Goal: Task Accomplishment & Management: Complete application form

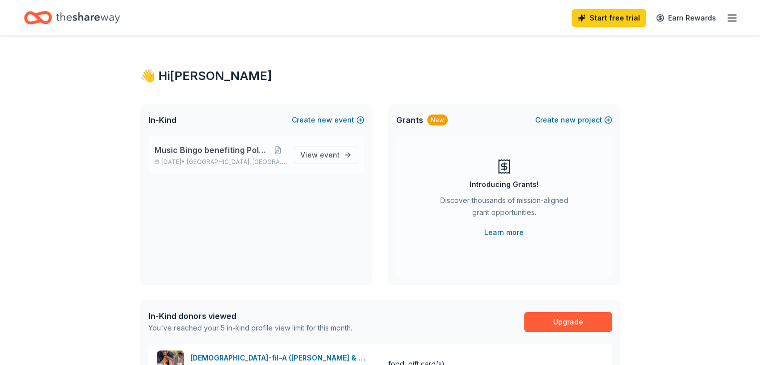
click at [200, 166] on div "Music Bingo benefiting Polar Rescue [DATE] • [GEOGRAPHIC_DATA], [GEOGRAPHIC_DAT…" at bounding box center [219, 155] width 131 height 22
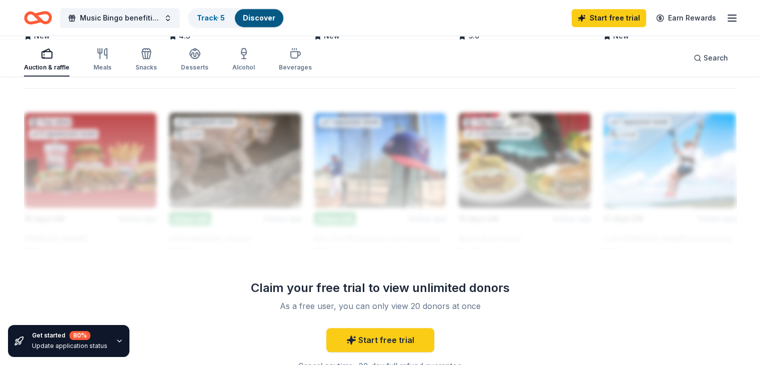
scroll to position [849, 0]
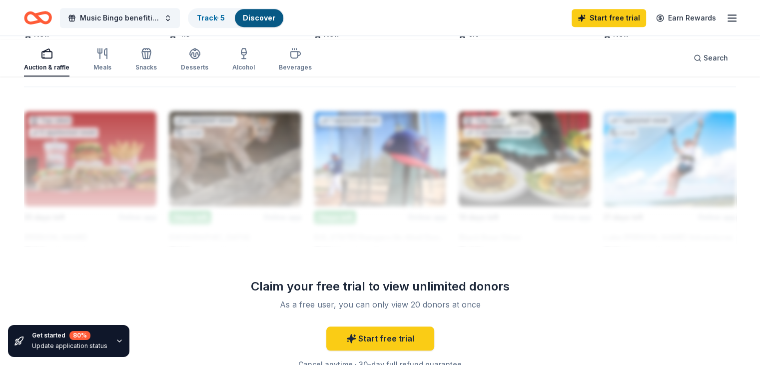
click at [216, 26] on div "Tiff's Treats" at bounding box center [192, 20] width 47 height 12
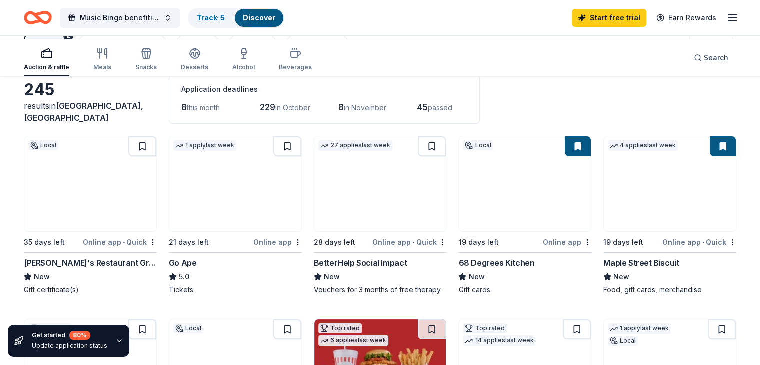
scroll to position [0, 0]
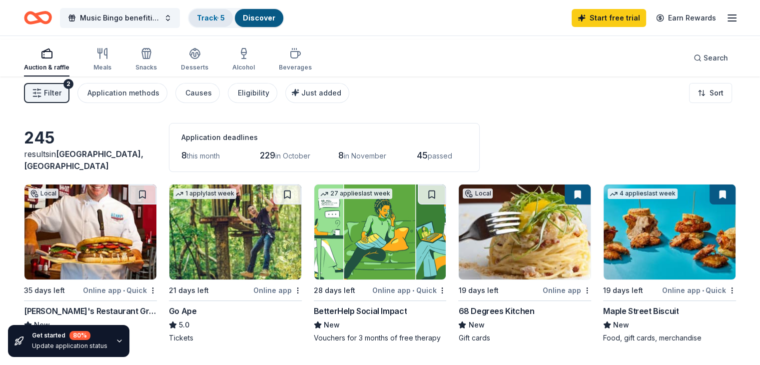
click at [225, 17] on link "Track · 5" at bounding box center [211, 17] width 28 height 8
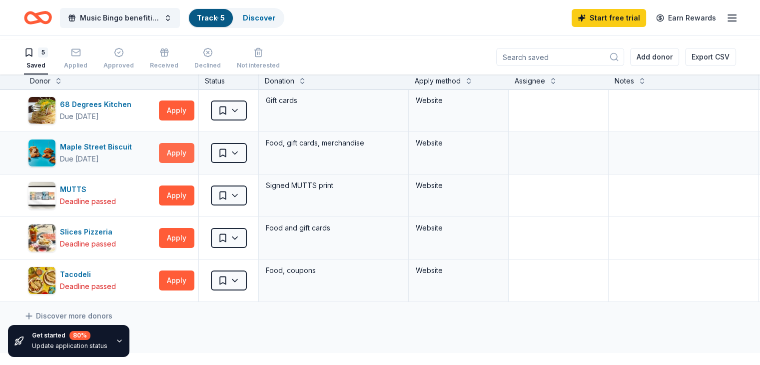
click at [194, 163] on button "Apply" at bounding box center [176, 153] width 35 height 20
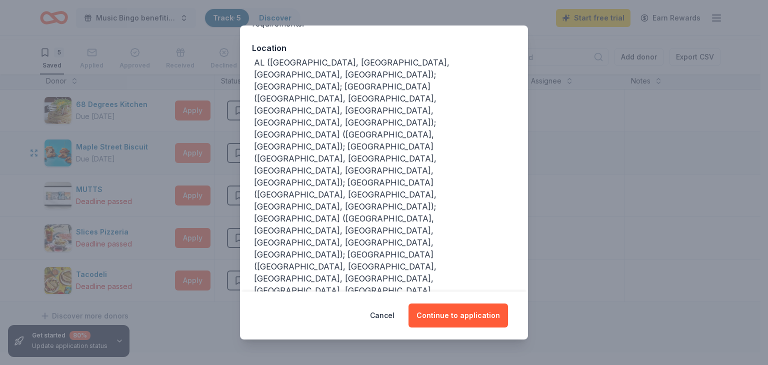
scroll to position [105, 0]
click at [477, 305] on button "Continue to application" at bounding box center [457, 315] width 99 height 24
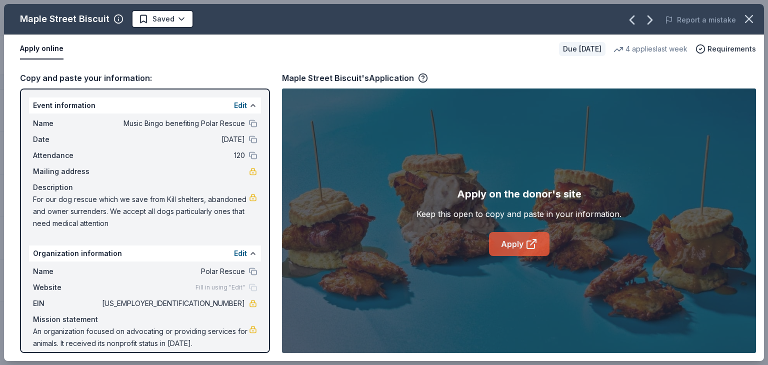
click at [520, 256] on link "Apply" at bounding box center [519, 244] width 60 height 24
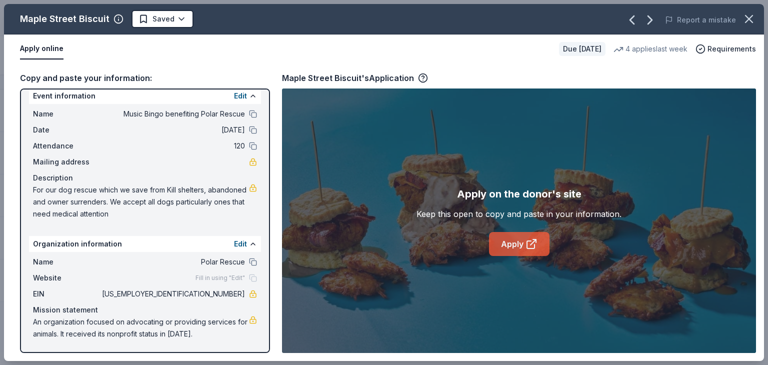
scroll to position [132, 0]
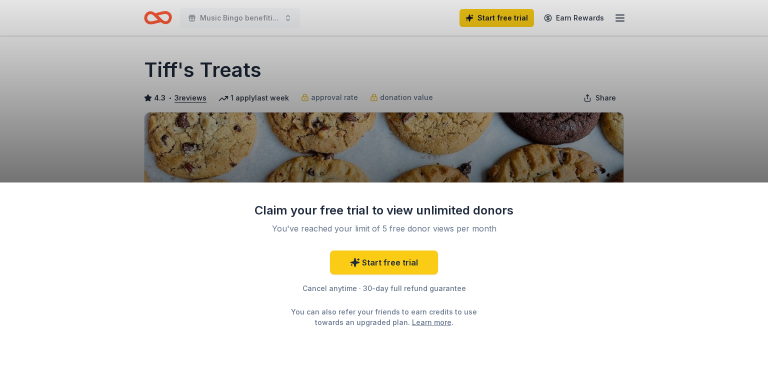
click at [398, 71] on div "Claim your free trial to view unlimited donors You've reached your limit of 5 f…" at bounding box center [384, 182] width 768 height 365
